Goal: Task Accomplishment & Management: Manage account settings

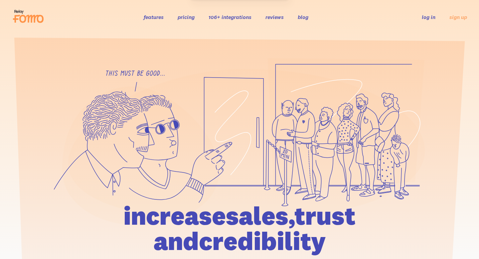
click at [434, 19] on link "log in" at bounding box center [429, 17] width 14 height 7
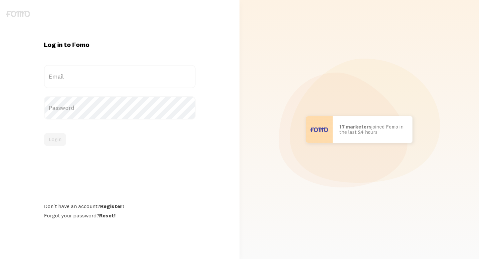
click at [114, 84] on label "Email" at bounding box center [120, 76] width 152 height 23
click at [114, 84] on input "Email" at bounding box center [120, 76] width 152 height 23
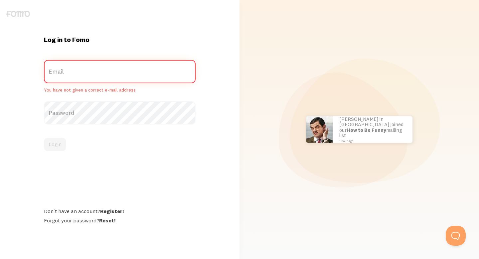
paste input "meta@fomo.com"
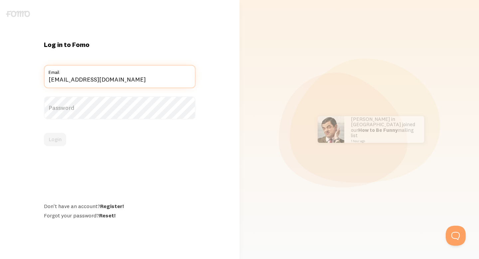
type input "meta@fomo.com"
click at [178, 112] on label "Password" at bounding box center [120, 107] width 152 height 23
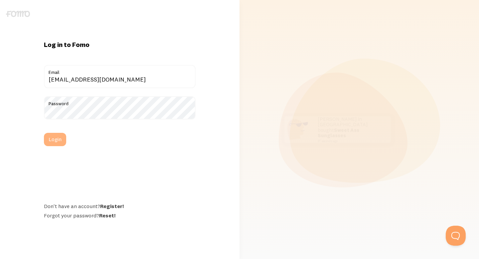
click at [61, 141] on button "Login" at bounding box center [55, 139] width 22 height 13
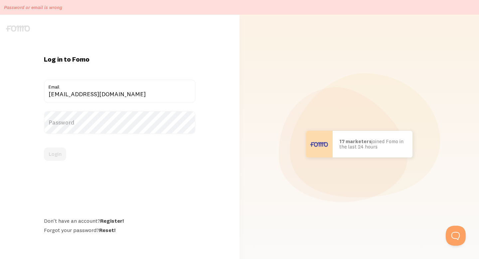
click at [151, 124] on label "Password" at bounding box center [120, 122] width 152 height 23
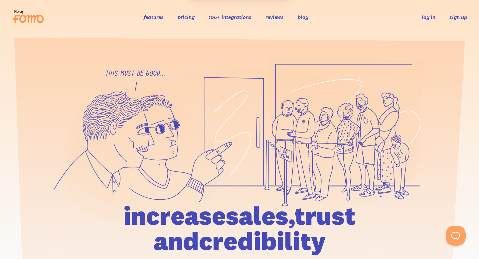
click at [452, 19] on link "sign up" at bounding box center [458, 17] width 18 height 7
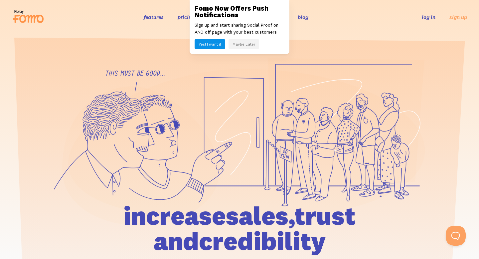
click at [240, 45] on button "Maybe Later" at bounding box center [243, 44] width 31 height 10
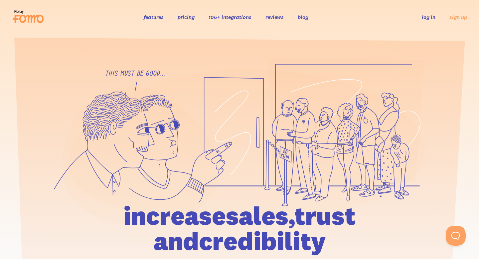
click at [428, 19] on link "log in" at bounding box center [429, 17] width 14 height 7
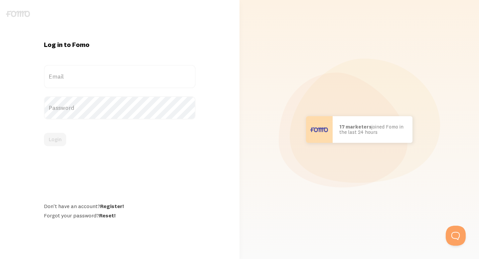
click at [102, 75] on label "Email" at bounding box center [120, 76] width 152 height 23
click at [102, 75] on input "Email" at bounding box center [120, 76] width 152 height 23
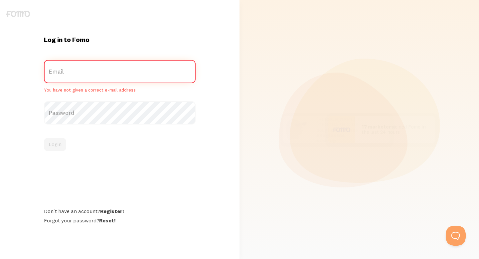
paste input "[EMAIL_ADDRESS][DOMAIN_NAME]"
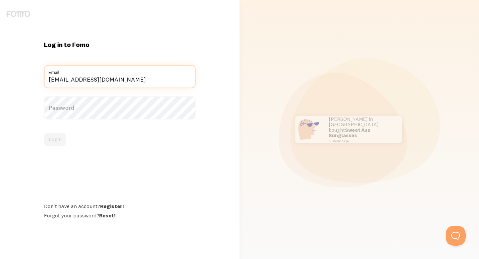
type input "[EMAIL_ADDRESS][DOMAIN_NAME]"
click at [143, 99] on label "Password" at bounding box center [120, 107] width 152 height 23
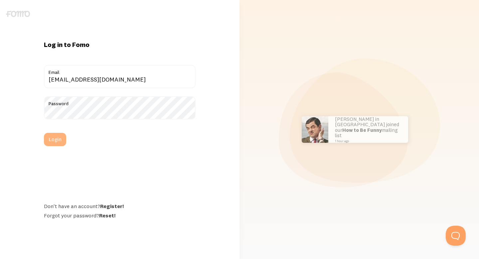
click at [58, 142] on button "Login" at bounding box center [55, 139] width 22 height 13
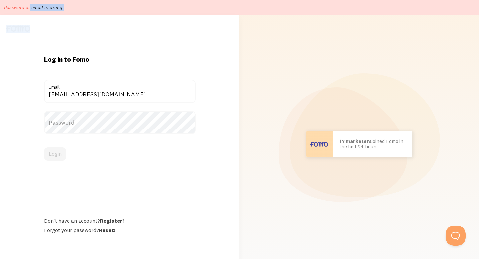
drag, startPoint x: 4, startPoint y: 6, endPoint x: 102, endPoint y: 22, distance: 99.3
click at [102, 22] on body "Password or email is wrong Log in to [GEOGRAPHIC_DATA] [EMAIL_ADDRESS][DOMAIN_N…" at bounding box center [239, 136] width 479 height 273
click at [63, 151] on div "Login" at bounding box center [120, 153] width 152 height 13
click at [115, 221] on link "Register!" at bounding box center [112, 220] width 24 height 7
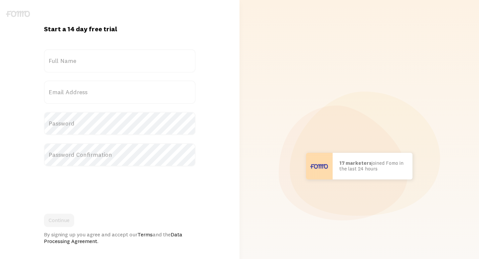
click at [100, 67] on label "Full Name" at bounding box center [120, 60] width 152 height 23
click at [100, 67] on input "Full Name" at bounding box center [120, 60] width 152 height 23
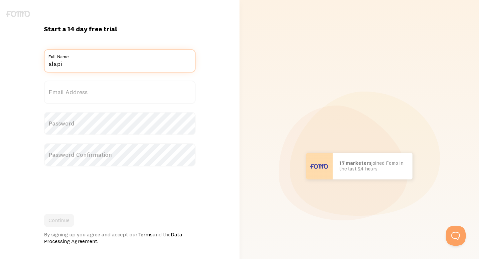
type input "alapi"
click at [93, 92] on label "Email Address" at bounding box center [120, 91] width 152 height 23
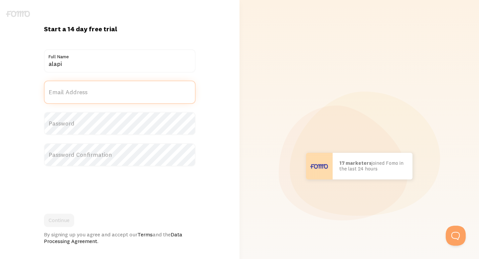
click at [93, 92] on input "Email Address" at bounding box center [120, 91] width 152 height 23
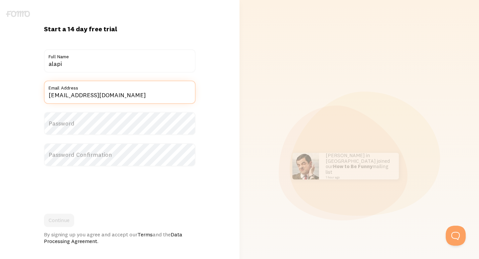
click at [80, 96] on input "geogatedctr@gmail.com" at bounding box center [120, 91] width 152 height 23
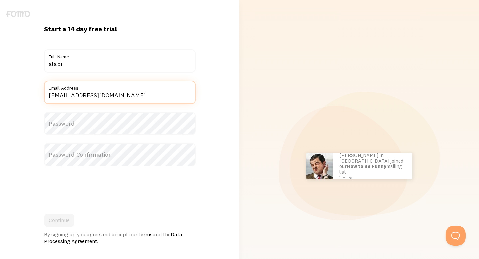
type input "[EMAIL_ADDRESS][DOMAIN_NAME]"
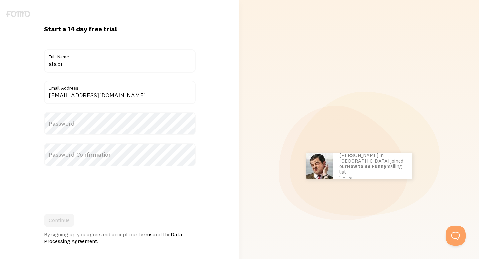
click at [88, 125] on label "Password" at bounding box center [120, 123] width 152 height 23
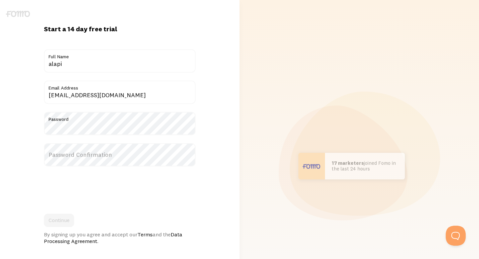
click at [76, 155] on label "Password Confirmation" at bounding box center [120, 154] width 152 height 23
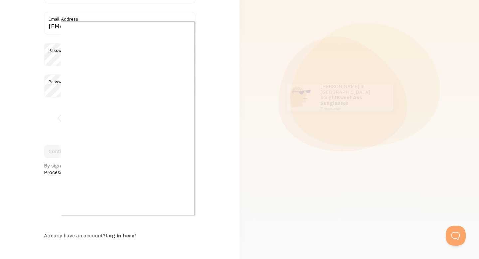
scroll to position [68, 0]
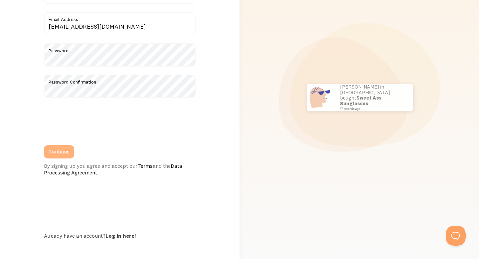
click at [67, 152] on button "Continue" at bounding box center [59, 151] width 30 height 13
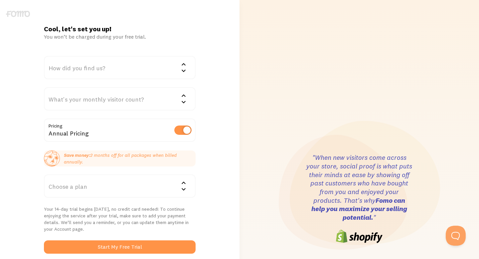
click at [113, 67] on div "How did you find us?" at bounding box center [120, 67] width 152 height 23
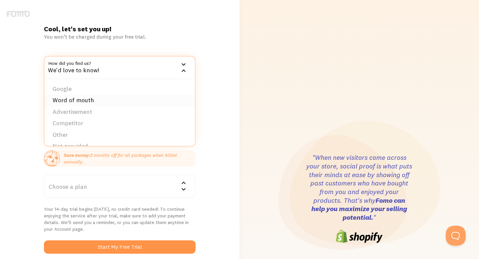
click at [106, 96] on li "Word of mouth" at bounding box center [120, 100] width 150 height 12
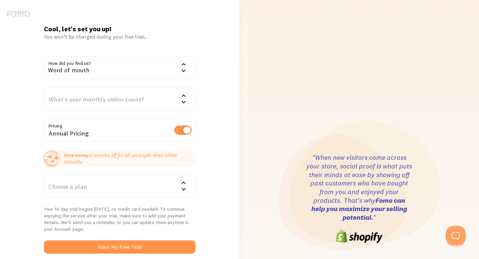
click at [105, 107] on div "What's your monthly visitor count?" at bounding box center [120, 98] width 152 height 23
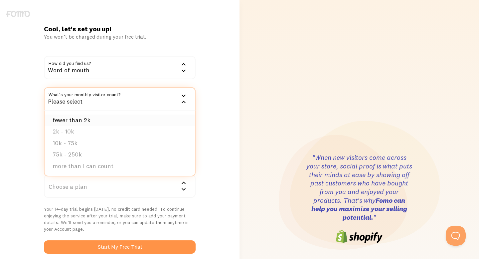
click at [102, 123] on li "fewer than 2k" at bounding box center [120, 120] width 150 height 12
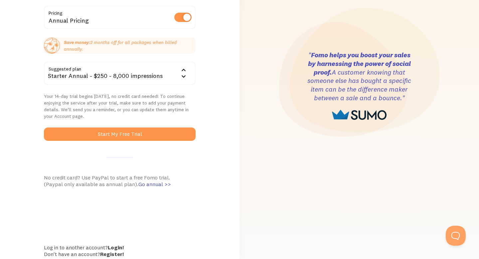
scroll to position [138, 0]
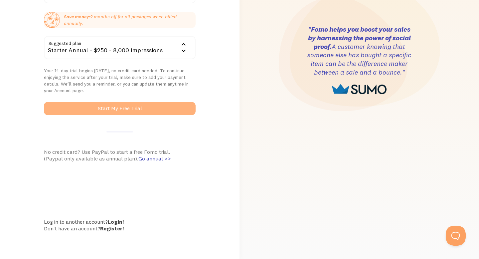
click at [129, 106] on button "Start My Free Trial" at bounding box center [120, 108] width 152 height 13
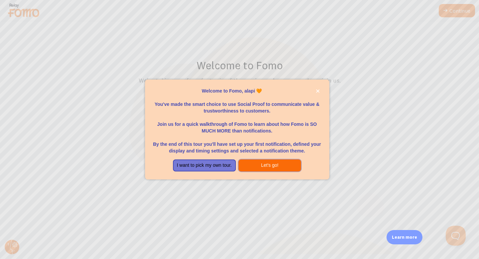
click at [270, 166] on button "Let's go!" at bounding box center [269, 165] width 63 height 12
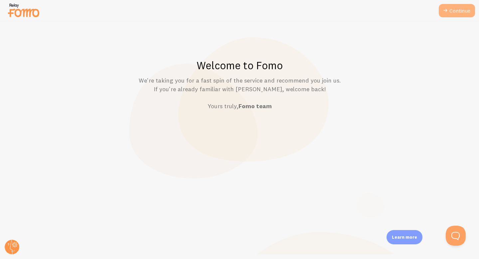
click at [459, 9] on link "Continue" at bounding box center [457, 10] width 36 height 13
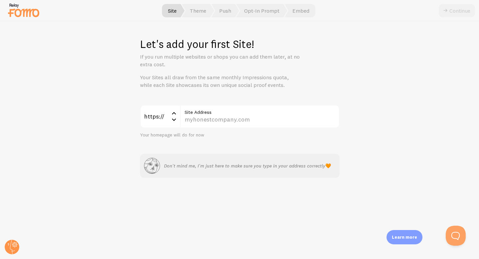
click at [329, 112] on label "Site Address" at bounding box center [260, 110] width 160 height 11
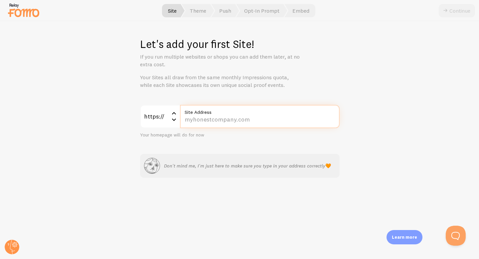
click at [329, 112] on input "Site Address" at bounding box center [260, 116] width 160 height 23
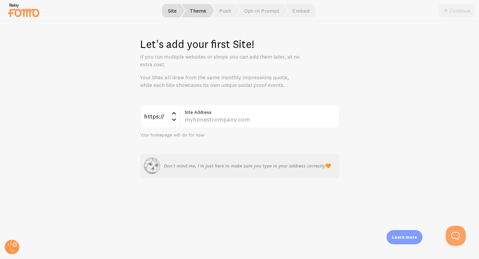
click at [201, 13] on span "Theme" at bounding box center [198, 10] width 33 height 13
click at [220, 12] on span "Push" at bounding box center [225, 10] width 28 height 13
click at [262, 13] on span "Opt-In Prompt" at bounding box center [261, 10] width 51 height 13
click at [444, 10] on div "Continue" at bounding box center [457, 10] width 36 height 13
click at [402, 234] on p "Learn more" at bounding box center [404, 237] width 25 height 6
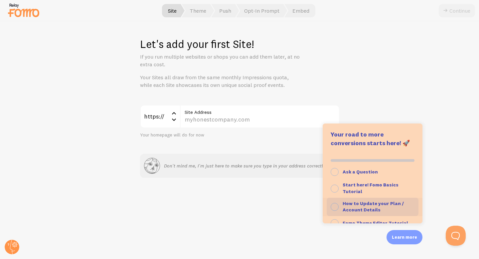
scroll to position [68, 0]
click at [282, 232] on div "Let's add your first Site! If you run multiple websites or shops you can add th…" at bounding box center [239, 139] width 478 height 237
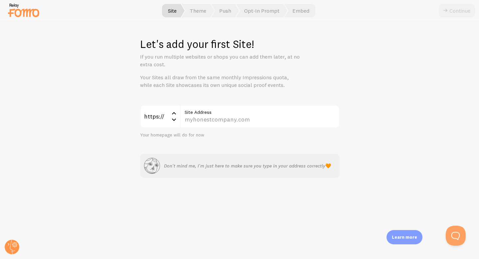
click at [227, 167] on p "Don't mind me, I'm just here to make sure you type in your address correctly 🧡" at bounding box center [247, 165] width 167 height 7
click at [195, 102] on div "Let's add your first Site! If you run multiple websites or shops you can add th…" at bounding box center [239, 139] width 478 height 237
click at [165, 123] on div "https://" at bounding box center [160, 116] width 40 height 23
click at [168, 132] on li "https://" at bounding box center [160, 138] width 39 height 12
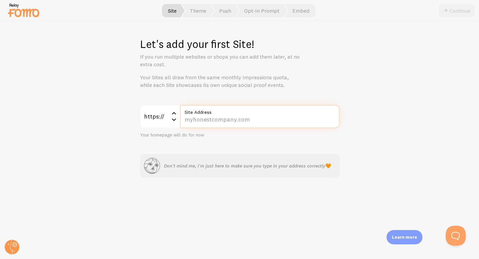
click at [201, 120] on input "Site Address" at bounding box center [260, 116] width 160 height 23
drag, startPoint x: 184, startPoint y: 121, endPoint x: 254, endPoint y: 121, distance: 70.5
click at [254, 121] on input "Site Address" at bounding box center [260, 116] width 160 height 23
drag, startPoint x: 185, startPoint y: 120, endPoint x: 269, endPoint y: 116, distance: 83.9
click at [269, 116] on input "Site Address" at bounding box center [260, 116] width 160 height 23
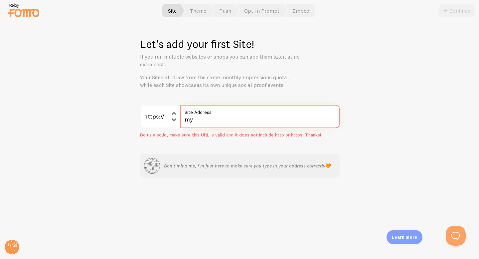
type input "m"
drag, startPoint x: 186, startPoint y: 121, endPoint x: 246, endPoint y: 117, distance: 60.0
click at [246, 117] on input "Site Address" at bounding box center [260, 116] width 160 height 23
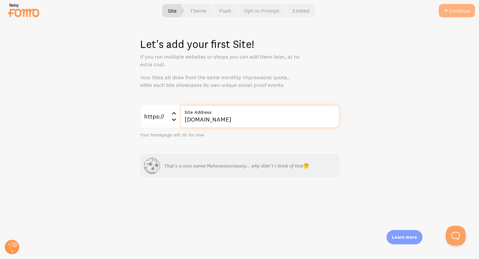
type input "myhonestcompany.com"
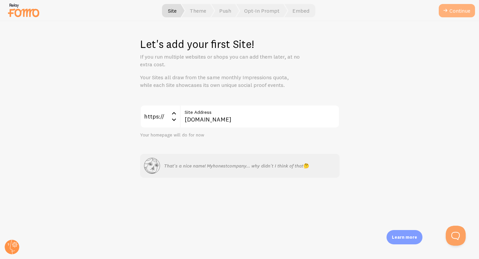
click at [452, 12] on button "Continue" at bounding box center [457, 10] width 36 height 13
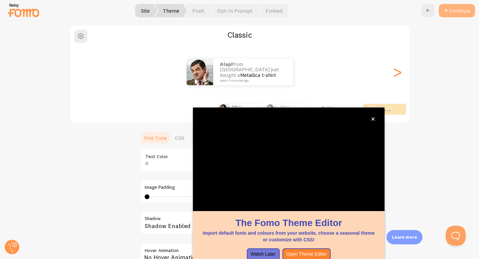
scroll to position [49, 0]
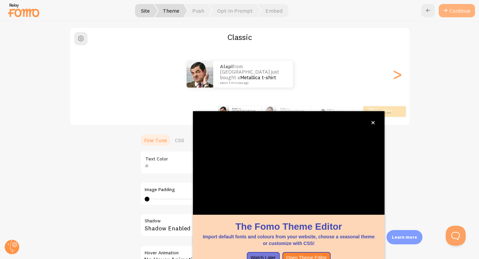
click at [461, 9] on button "Continue" at bounding box center [457, 10] width 36 height 13
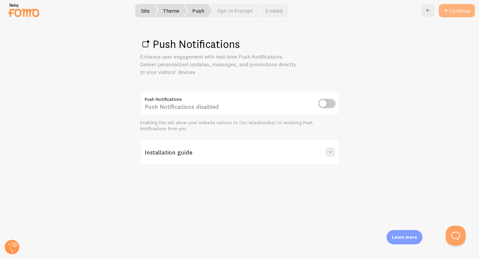
click at [451, 10] on link "Continue" at bounding box center [457, 10] width 36 height 13
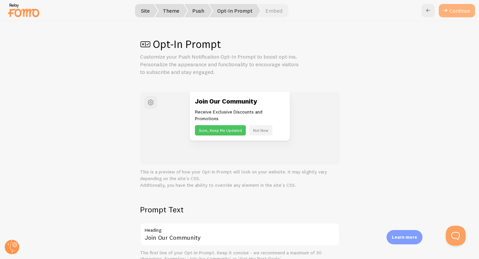
click at [456, 14] on button "Continue" at bounding box center [457, 10] width 36 height 13
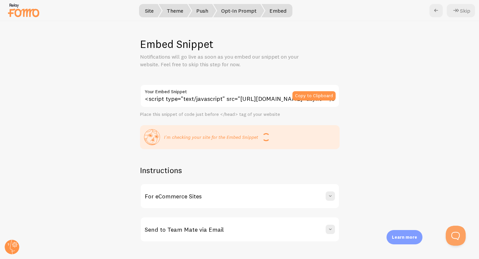
scroll to position [7, 0]
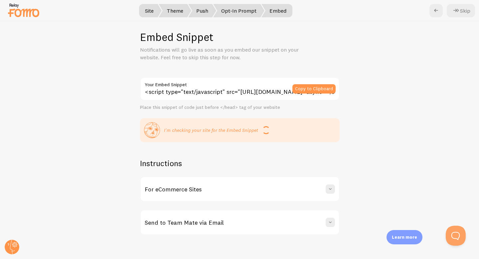
click at [264, 192] on div "For eCommerce Sites" at bounding box center [240, 189] width 198 height 24
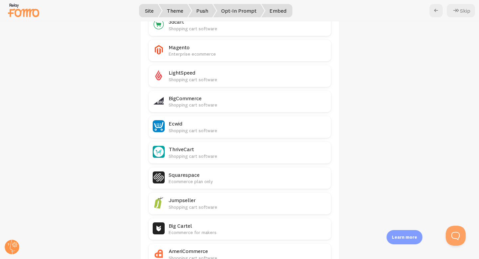
scroll to position [354, 0]
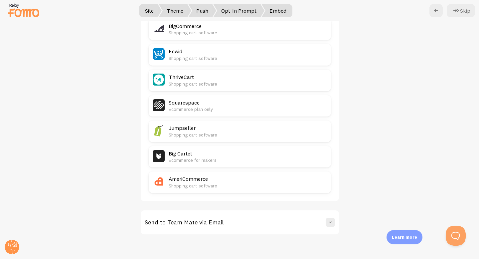
click at [255, 220] on div "Send to Team Mate via Email" at bounding box center [240, 222] width 198 height 24
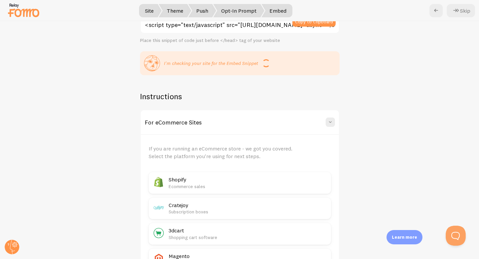
scroll to position [0, 0]
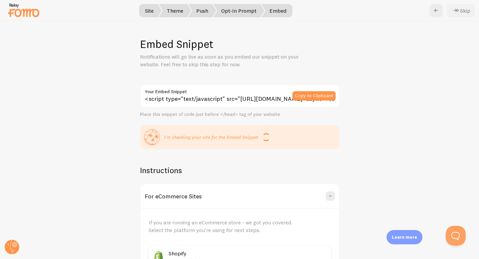
click at [467, 10] on button "Skip" at bounding box center [461, 10] width 28 height 13
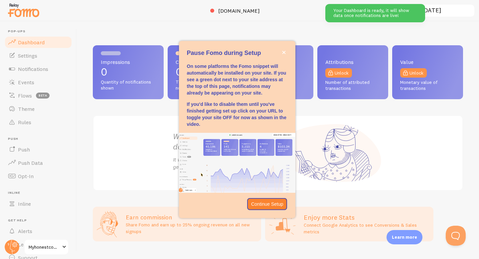
scroll to position [14, 0]
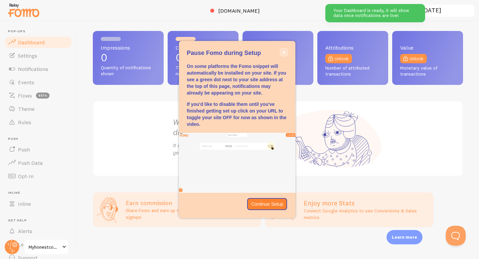
click at [285, 53] on icon "close," at bounding box center [284, 53] width 4 height 4
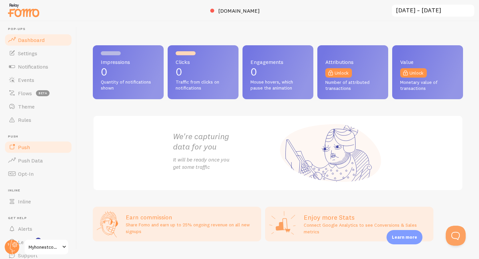
scroll to position [0, 0]
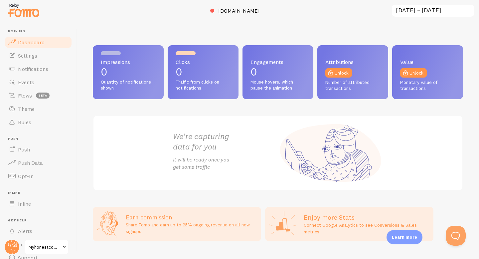
click at [38, 44] on span "Dashboard" at bounding box center [31, 42] width 27 height 7
click at [25, 58] on span "Settings" at bounding box center [27, 55] width 19 height 7
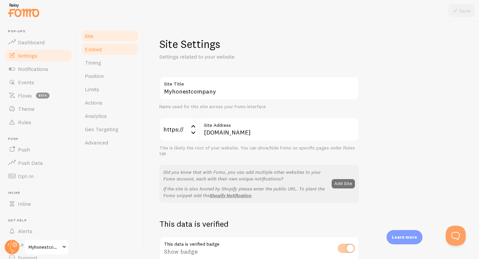
click at [111, 50] on link "Embed" at bounding box center [110, 49] width 58 height 13
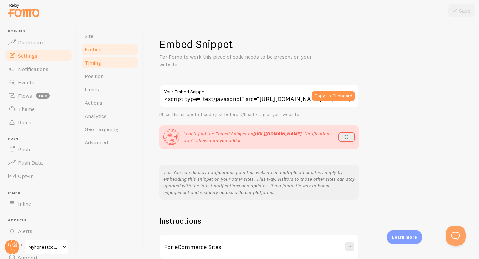
click at [103, 64] on link "Timing" at bounding box center [110, 62] width 58 height 13
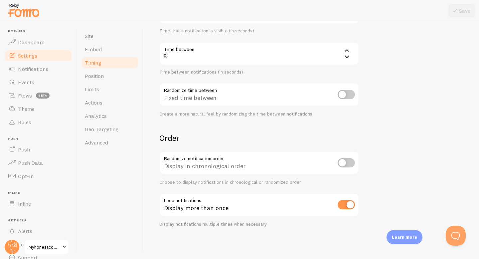
scroll to position [135, 0]
click at [109, 105] on link "Actions" at bounding box center [110, 102] width 58 height 13
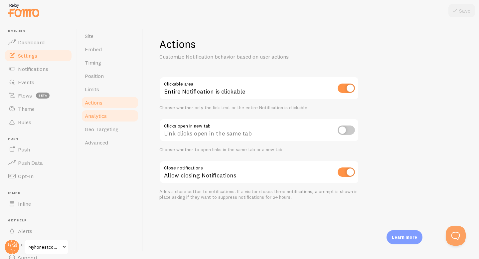
click at [108, 118] on link "Analytics" at bounding box center [110, 115] width 58 height 13
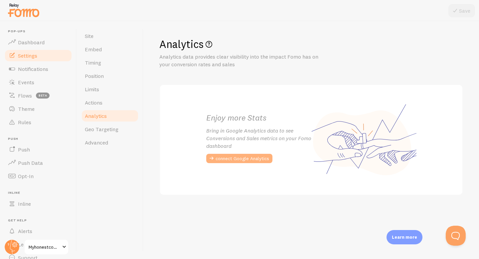
click at [234, 157] on button "connect Google Analytics" at bounding box center [239, 158] width 66 height 9
click at [98, 128] on span "Geo Targeting" at bounding box center [102, 129] width 34 height 7
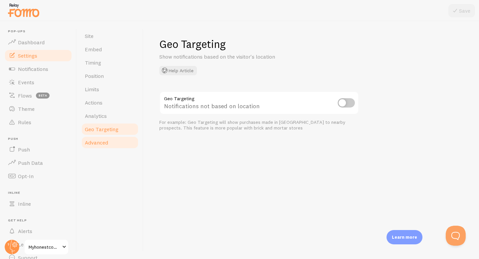
click at [103, 141] on span "Advanced" at bounding box center [96, 142] width 23 height 7
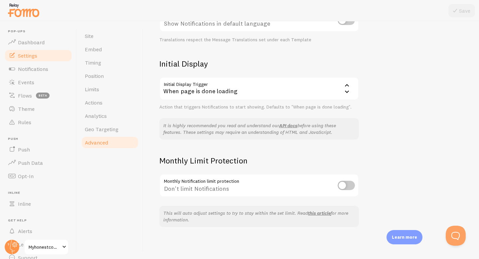
scroll to position [127, 0]
click at [39, 69] on span "Notifications" at bounding box center [33, 69] width 30 height 7
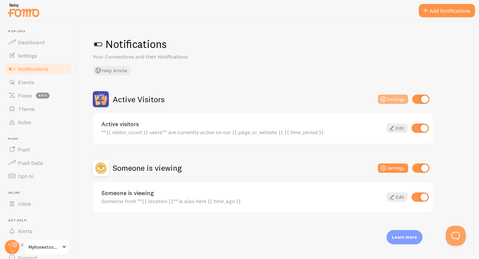
click at [398, 97] on button "Settings" at bounding box center [393, 98] width 30 height 9
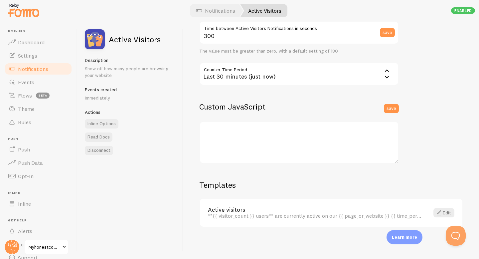
scroll to position [160, 0]
click at [30, 83] on span "Events" at bounding box center [26, 82] width 16 height 7
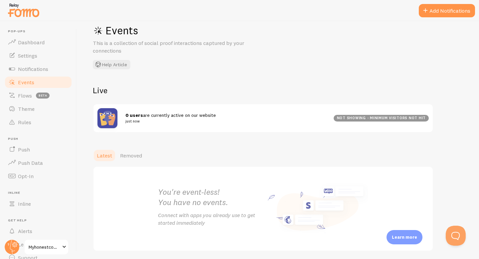
scroll to position [38, 0]
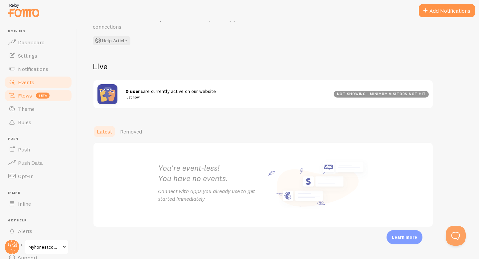
click at [32, 100] on link "Flows beta" at bounding box center [38, 95] width 68 height 13
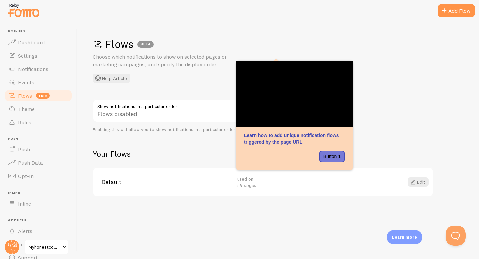
click at [391, 93] on div "Flows BETA Choose which notifications to show on selected pages or marketing ca…" at bounding box center [278, 139] width 402 height 237
click at [207, 77] on div "Flows BETA Choose which notifications to show on selected pages or marketing ca…" at bounding box center [278, 60] width 370 height 46
click at [418, 181] on link "Edit" at bounding box center [418, 181] width 21 height 9
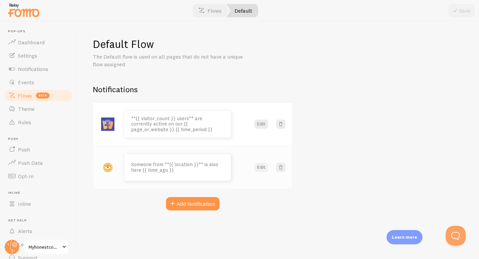
click at [262, 166] on button "Edit" at bounding box center [261, 167] width 14 height 9
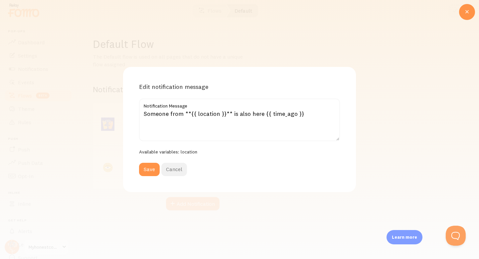
click at [179, 171] on button "Cancel" at bounding box center [174, 169] width 26 height 13
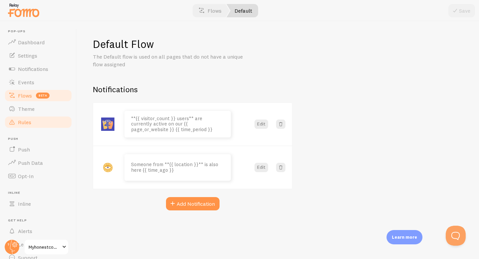
click at [36, 117] on link "Rules" at bounding box center [38, 121] width 68 height 13
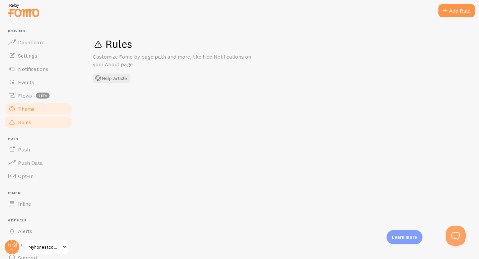
click at [39, 114] on link "Theme" at bounding box center [38, 108] width 68 height 13
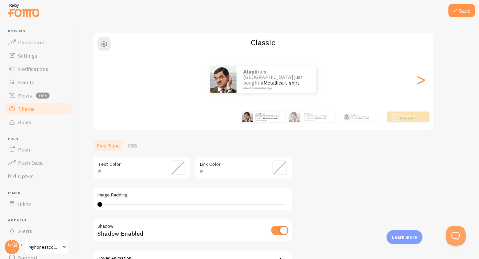
scroll to position [126, 0]
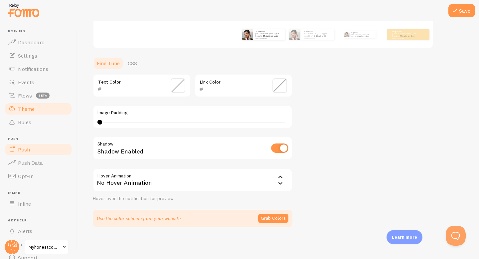
click at [25, 150] on span "Push" at bounding box center [24, 149] width 12 height 7
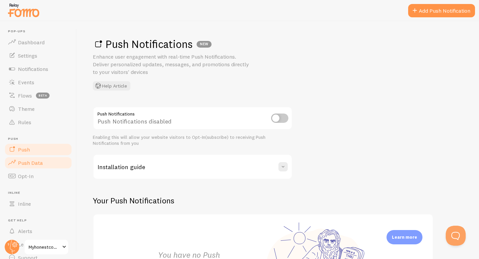
click at [34, 161] on span "Push Data" at bounding box center [30, 162] width 25 height 7
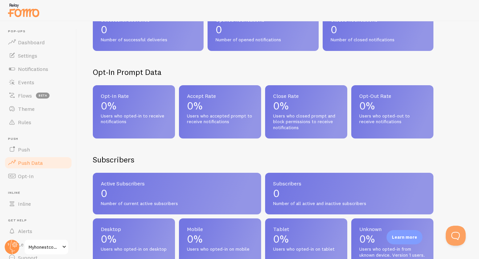
scroll to position [309, 0]
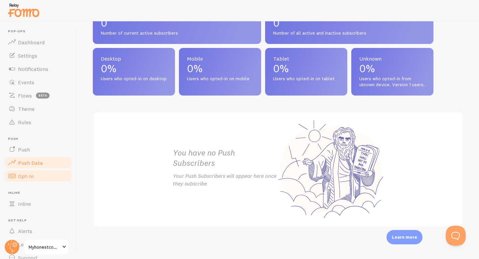
click at [16, 177] on span at bounding box center [12, 176] width 8 height 8
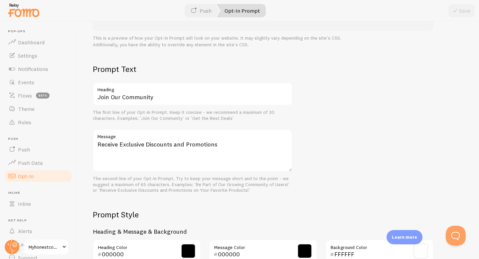
scroll to position [286, 0]
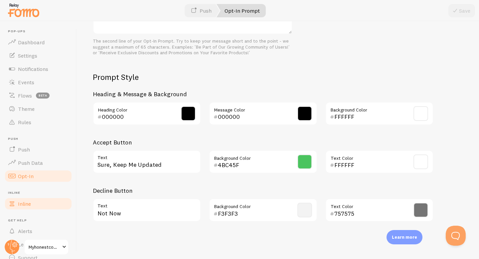
click at [41, 201] on link "Inline" at bounding box center [38, 203] width 68 height 13
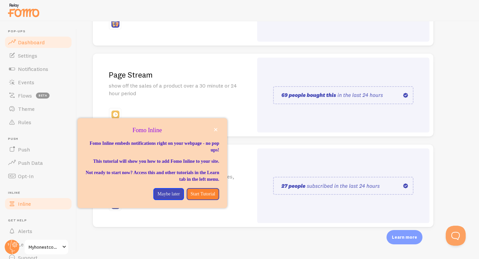
click at [36, 41] on span "Dashboard" at bounding box center [31, 42] width 27 height 7
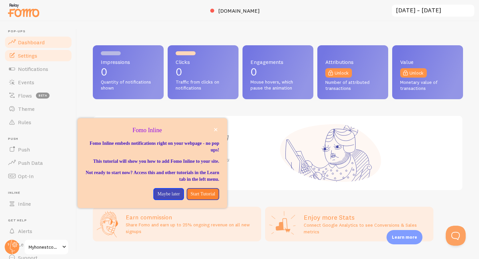
click at [30, 56] on span "Settings" at bounding box center [27, 55] width 19 height 7
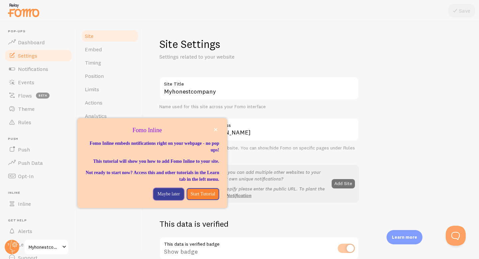
click at [164, 197] on p "Maybe later" at bounding box center [168, 194] width 22 height 7
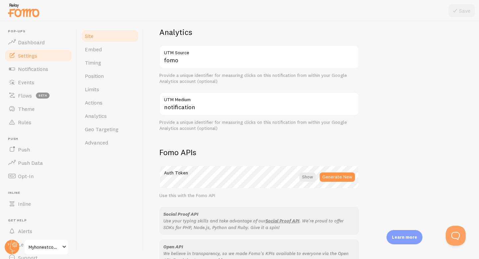
scroll to position [369, 0]
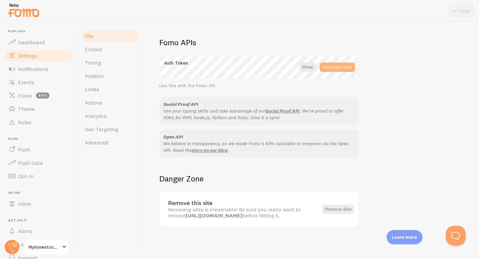
click at [336, 71] on button "Generate New" at bounding box center [337, 67] width 35 height 9
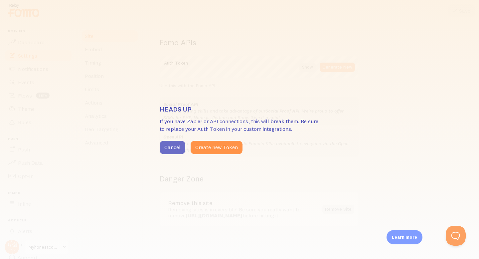
click at [177, 149] on button "Cancel" at bounding box center [173, 147] width 26 height 13
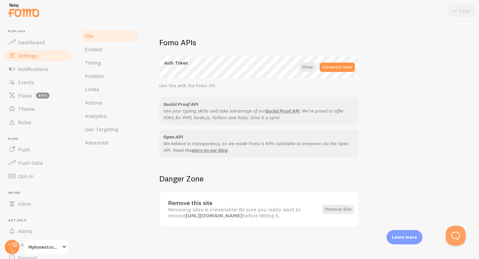
scroll to position [0, 0]
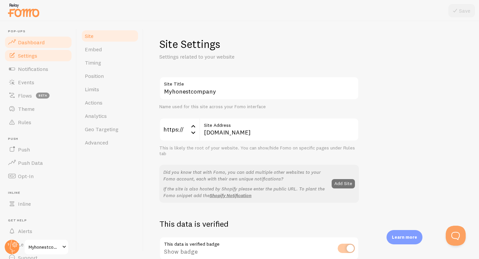
click at [39, 45] on span "Dashboard" at bounding box center [31, 42] width 27 height 7
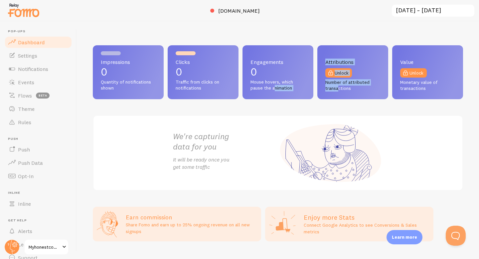
drag, startPoint x: 339, startPoint y: 86, endPoint x: 275, endPoint y: 86, distance: 63.8
click at [275, 86] on div "Impressions 0 Quantity of notifications shown Clicks 0 Traffic from clicks on n…" at bounding box center [278, 72] width 370 height 54
click at [188, 76] on p "0" at bounding box center [203, 72] width 55 height 11
click at [191, 85] on span "Traffic from clicks on notifications" at bounding box center [203, 85] width 55 height 12
click at [286, 84] on span "Mouse hovers, which pause the animation" at bounding box center [277, 85] width 55 height 12
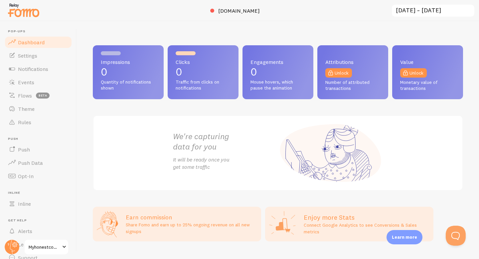
click at [457, 8] on input "2025-08-19 ~ 2025-08-25" at bounding box center [433, 11] width 84 height 14
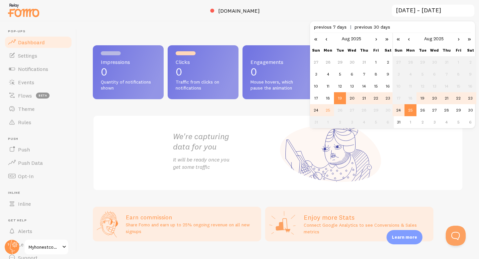
click at [412, 191] on div "Impressions 0 Quantity of notifications shown Clicks 0 Traffic from clicks on n…" at bounding box center [278, 139] width 402 height 237
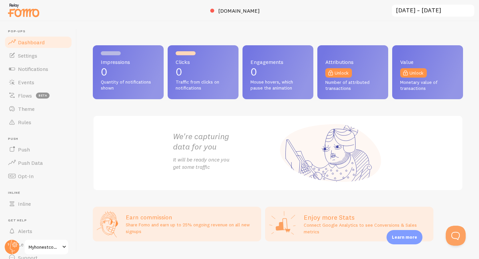
click at [325, 220] on h2 "Enjoy more Stats" at bounding box center [367, 217] width 126 height 9
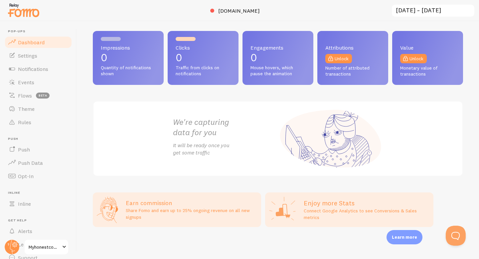
click at [162, 206] on h3 "Earn commission" at bounding box center [191, 203] width 131 height 8
click at [17, 235] on link "Alerts" at bounding box center [38, 230] width 68 height 13
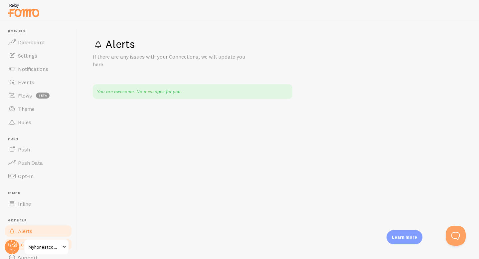
click at [21, 245] on span "Learn" at bounding box center [25, 244] width 14 height 7
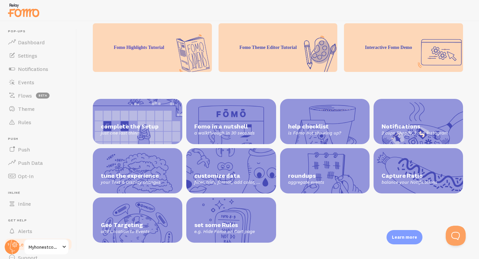
scroll to position [215, 0]
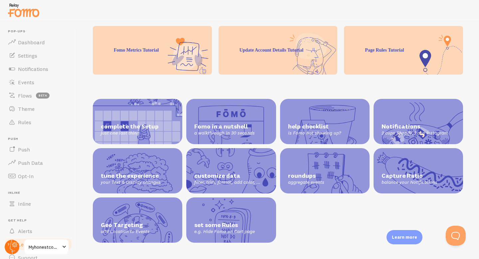
click at [16, 245] on icon at bounding box center [15, 244] width 4 height 4
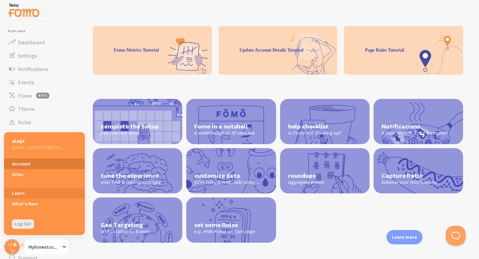
click at [42, 162] on link "Account" at bounding box center [44, 163] width 81 height 11
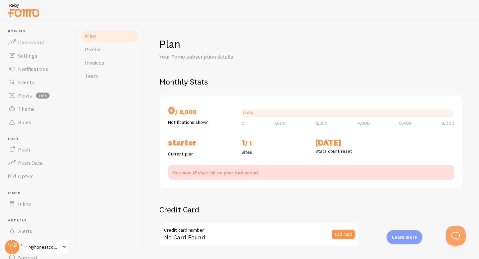
checkbox input "true"
click at [116, 48] on link "Profile" at bounding box center [110, 49] width 58 height 13
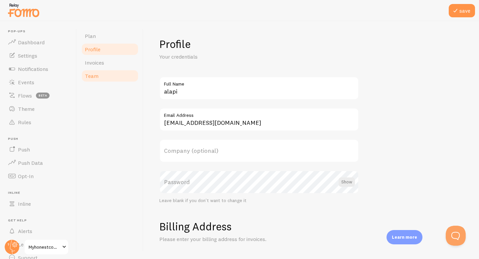
click at [125, 77] on link "Team" at bounding box center [110, 75] width 58 height 13
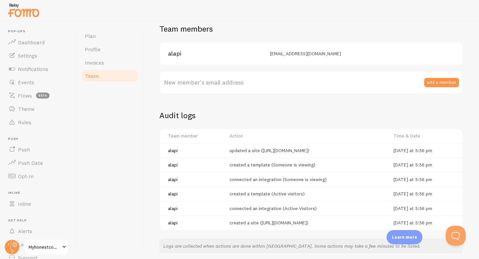
scroll to position [80, 0]
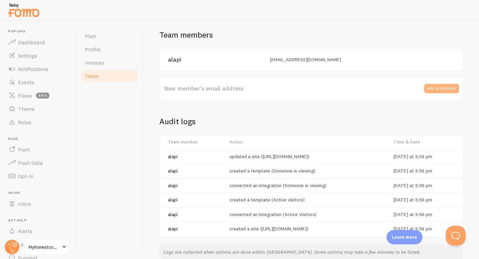
click at [427, 89] on button "add a member" at bounding box center [441, 88] width 35 height 9
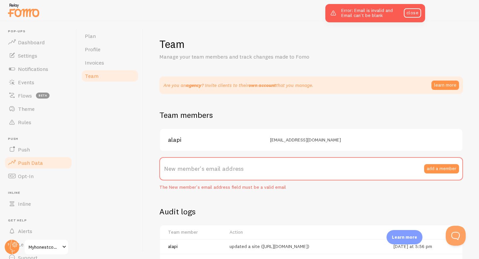
scroll to position [29, 0]
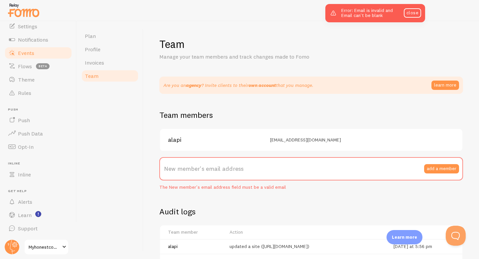
click at [45, 47] on link "Events" at bounding box center [38, 52] width 68 height 13
click at [41, 39] on span "Notifications" at bounding box center [33, 39] width 30 height 7
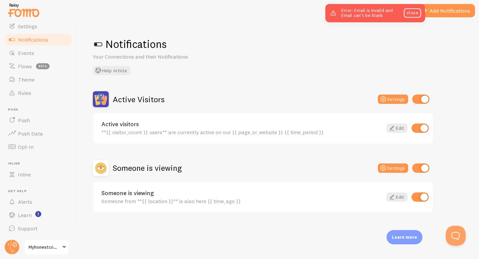
click at [396, 162] on div "Someone is viewing Settings" at bounding box center [263, 168] width 340 height 16
click at [413, 237] on p "Learn more" at bounding box center [404, 237] width 25 height 6
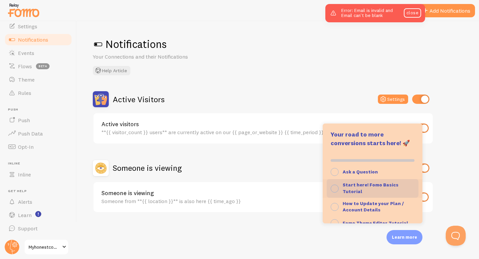
scroll to position [68, 0]
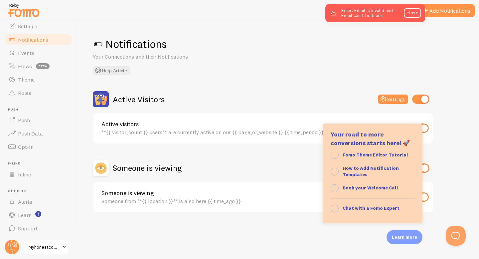
click at [334, 253] on div "Notifications Your Connections and their Notifications Help Article Active Visi…" at bounding box center [278, 139] width 402 height 237
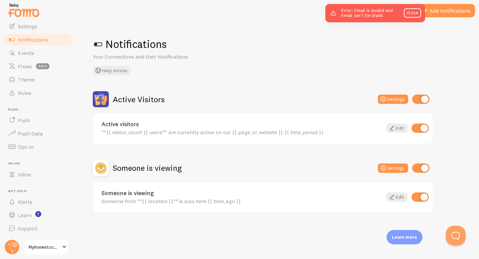
click at [140, 154] on div "Active Visitors Settings Active visitors **{{ visitor_count }} users** are curr…" at bounding box center [263, 151] width 340 height 121
click at [142, 165] on h2 "Someone is viewing" at bounding box center [147, 168] width 69 height 10
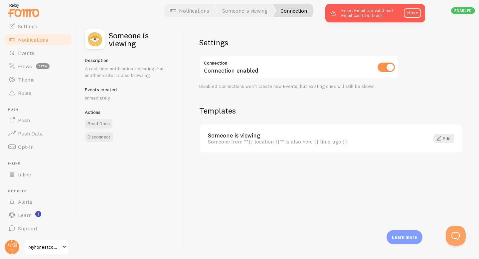
click at [291, 12] on link "Connection" at bounding box center [292, 10] width 41 height 13
click at [300, 11] on link "Connection" at bounding box center [292, 10] width 41 height 13
click at [406, 14] on link "close" at bounding box center [412, 12] width 17 height 9
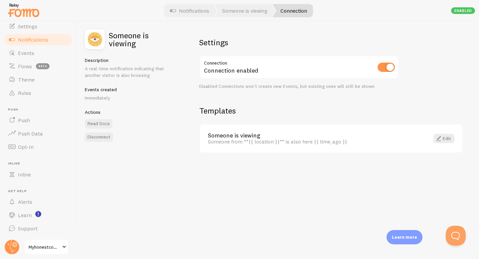
click at [462, 11] on div "Enabled" at bounding box center [463, 10] width 24 height 7
click at [448, 139] on link "Edit" at bounding box center [443, 138] width 21 height 9
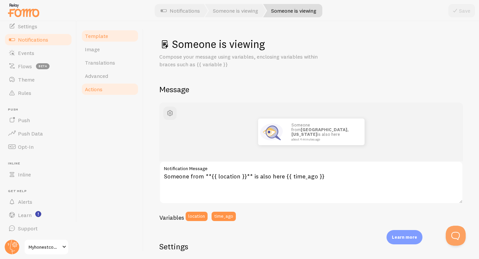
click at [110, 88] on link "Actions" at bounding box center [110, 88] width 58 height 13
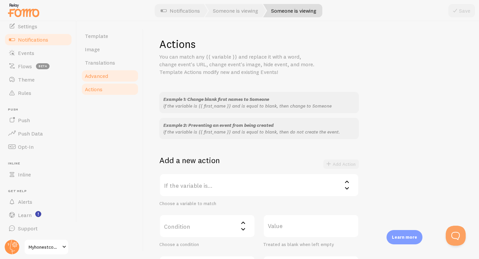
click at [114, 78] on link "Advanced" at bounding box center [110, 75] width 58 height 13
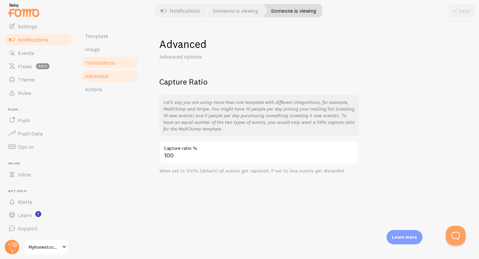
click at [106, 65] on span "Translations" at bounding box center [100, 62] width 30 height 7
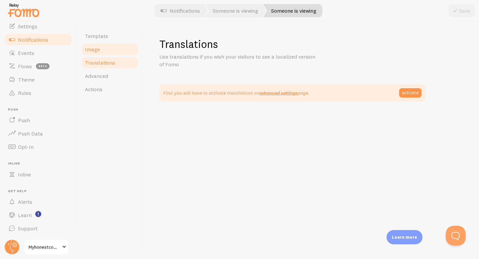
click at [98, 49] on span "Image" at bounding box center [92, 49] width 15 height 7
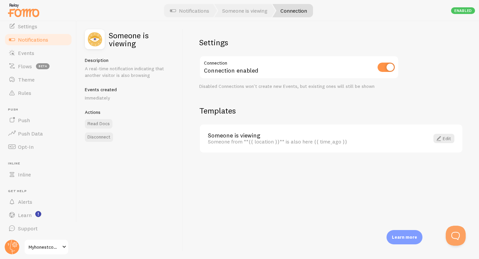
click at [201, 66] on div "Connection enabled" at bounding box center [299, 68] width 200 height 24
click at [127, 40] on h2 "Someone is viewing" at bounding box center [142, 39] width 66 height 16
click at [93, 44] on img at bounding box center [95, 39] width 20 height 20
click at [97, 98] on p "Immediately" at bounding box center [130, 97] width 90 height 7
click at [102, 137] on button "Disconnect" at bounding box center [99, 136] width 28 height 9
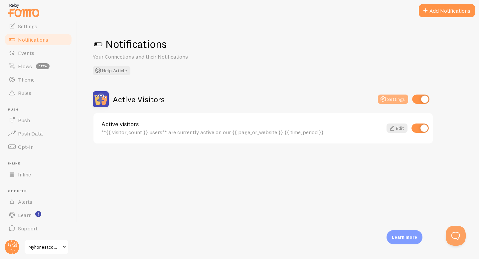
click at [397, 100] on button "Settings" at bounding box center [393, 98] width 30 height 9
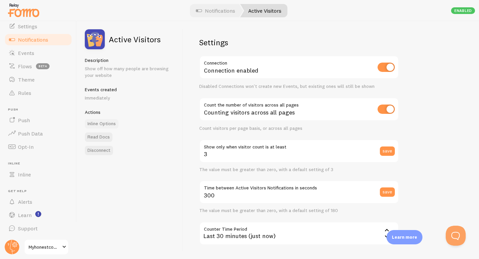
click at [94, 124] on link "Inline Options" at bounding box center [102, 123] width 34 height 9
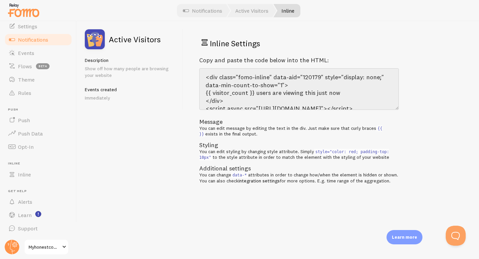
click at [156, 38] on h2 "Active Visitors" at bounding box center [135, 39] width 52 height 8
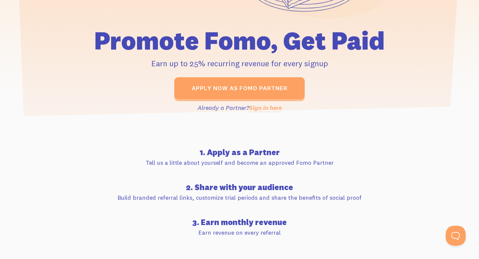
click at [273, 107] on link "Sign in here" at bounding box center [265, 108] width 33 height 8
